Goal: Task Accomplishment & Management: Use online tool/utility

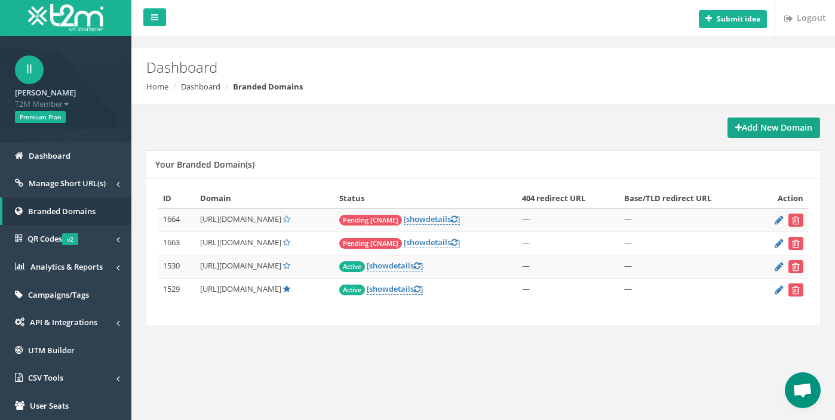
click at [767, 126] on strong "Add New Domain" at bounding box center [773, 127] width 77 height 11
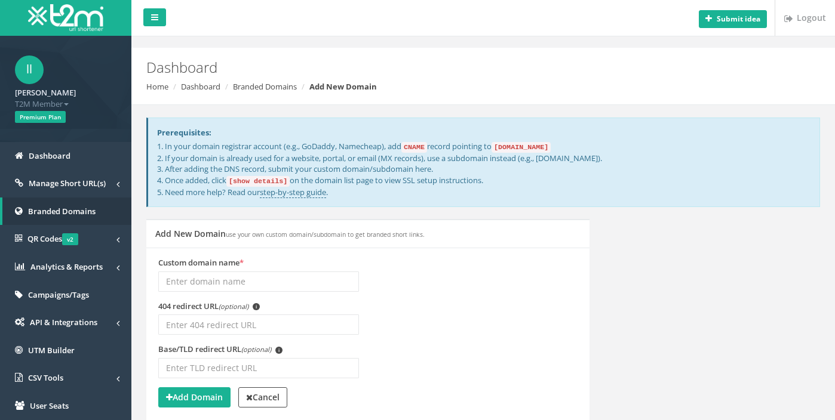
drag, startPoint x: 0, startPoint y: 0, endPoint x: 262, endPoint y: 281, distance: 384.1
click at [262, 282] on input "Custom domain name *" at bounding box center [258, 282] width 201 height 20
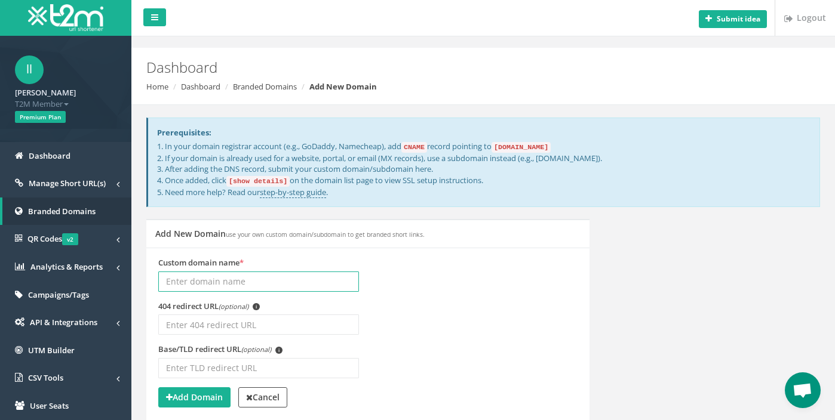
click at [276, 276] on input "Custom domain name *" at bounding box center [258, 282] width 201 height 20
paste input "[DOMAIN_NAME]"
type input "[DOMAIN_NAME]"
click at [196, 395] on strong "Add Domain" at bounding box center [194, 397] width 57 height 11
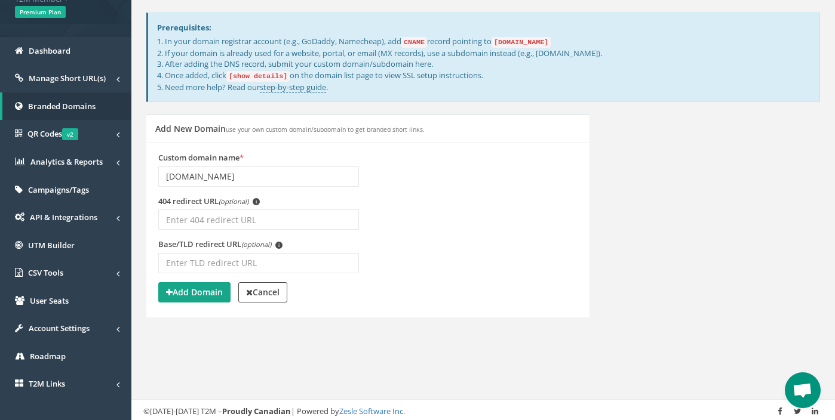
scroll to position [144, 0]
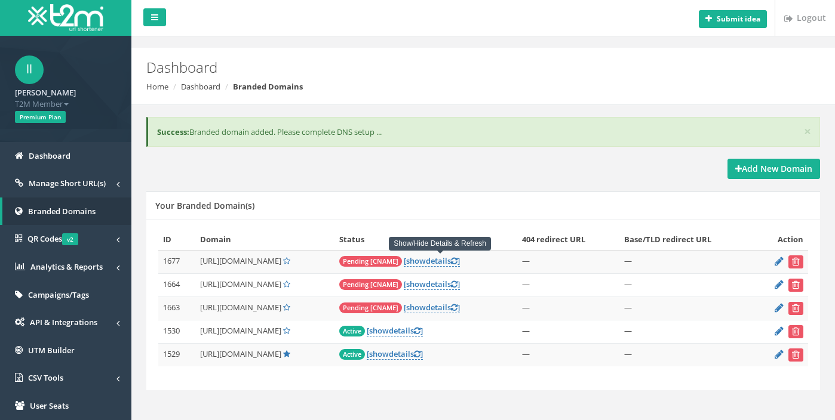
click at [426, 260] on span "show" at bounding box center [416, 261] width 20 height 11
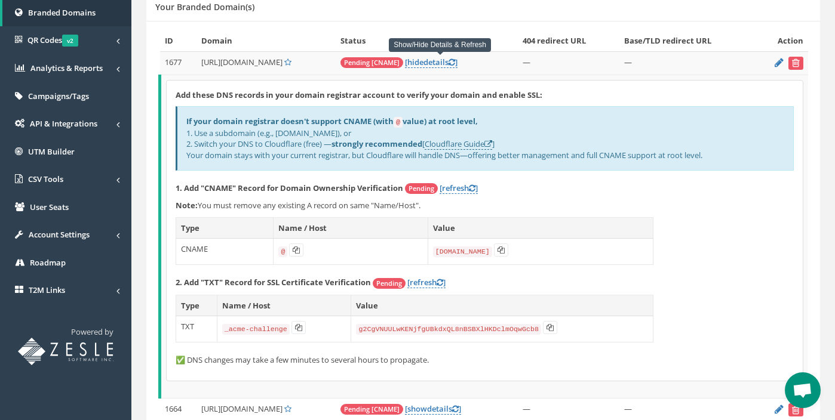
scroll to position [258, 0]
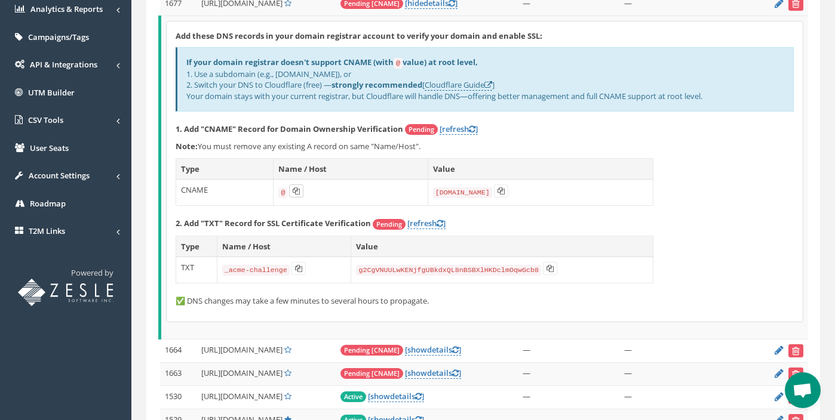
click at [293, 191] on icon at bounding box center [296, 191] width 7 height 7
click at [506, 189] on td "[DOMAIN_NAME]" at bounding box center [540, 193] width 225 height 26
click at [495, 195] on button at bounding box center [501, 191] width 14 height 13
click at [496, 195] on button at bounding box center [501, 191] width 14 height 13
click at [297, 266] on icon at bounding box center [298, 268] width 7 height 7
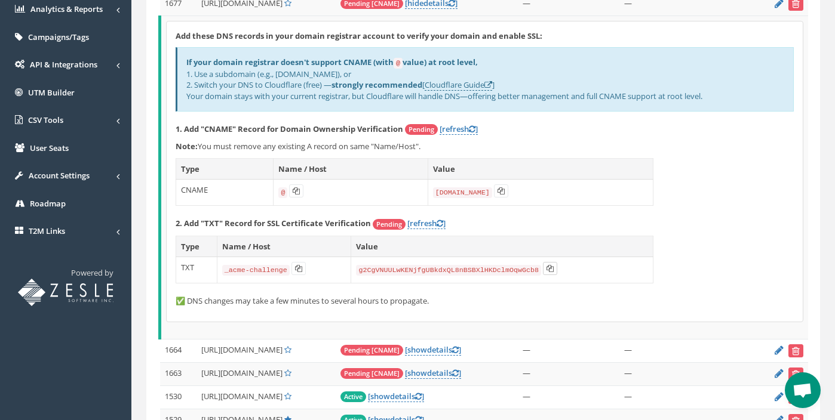
click at [546, 273] on button at bounding box center [550, 268] width 14 height 13
click at [548, 272] on button at bounding box center [550, 268] width 14 height 13
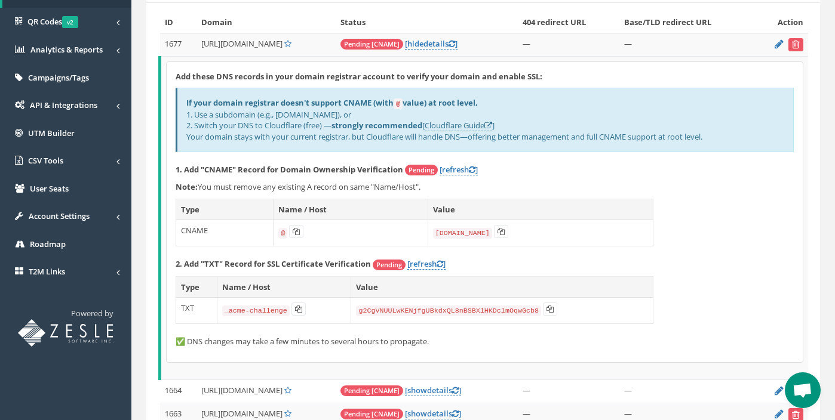
scroll to position [143, 0]
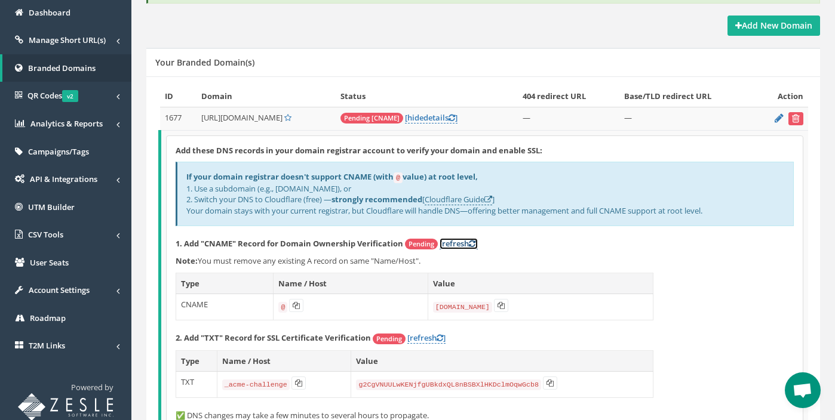
click at [460, 241] on link "[refresh ]" at bounding box center [459, 243] width 38 height 11
click at [457, 241] on link "[refresh ]" at bounding box center [459, 243] width 38 height 11
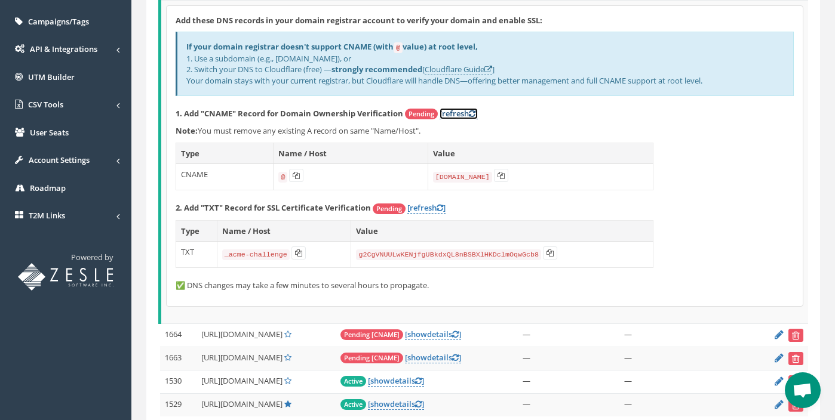
scroll to position [273, 0]
click at [432, 199] on div "Add these DNS records in your domain registrar account to verify your domain an…" at bounding box center [485, 156] width 636 height 300
click at [429, 212] on link "[refresh ]" at bounding box center [426, 207] width 38 height 11
click at [459, 115] on link "[refresh ]" at bounding box center [459, 113] width 38 height 11
click at [435, 207] on link "[refresh ]" at bounding box center [426, 207] width 38 height 11
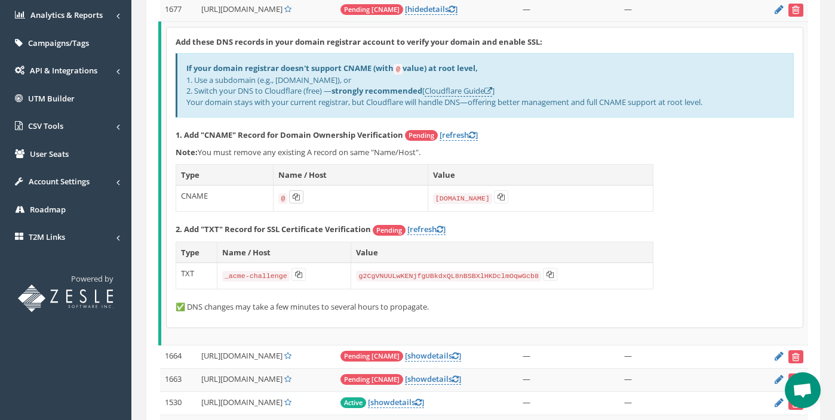
scroll to position [240, 0]
